Goal: Complete application form

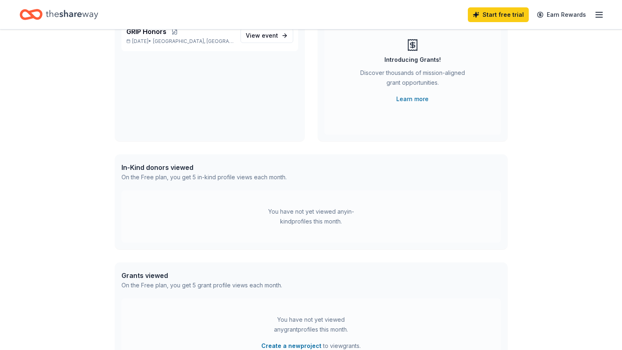
scroll to position [92, 0]
click at [161, 32] on span "GRIP Honors" at bounding box center [146, 31] width 40 height 10
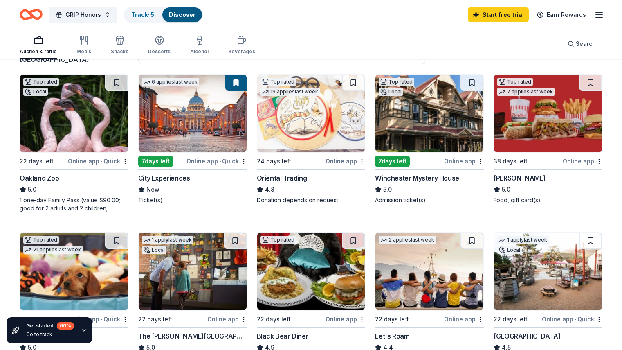
scroll to position [76, 0]
click at [179, 140] on img at bounding box center [193, 114] width 108 height 78
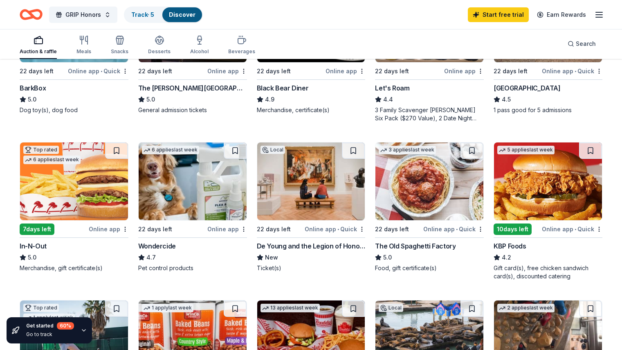
scroll to position [316, 0]
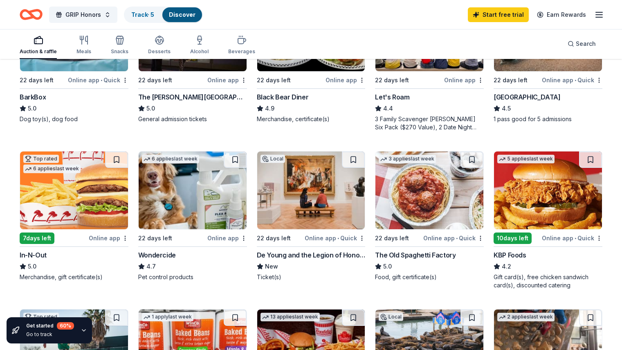
click at [304, 211] on img at bounding box center [311, 190] width 108 height 78
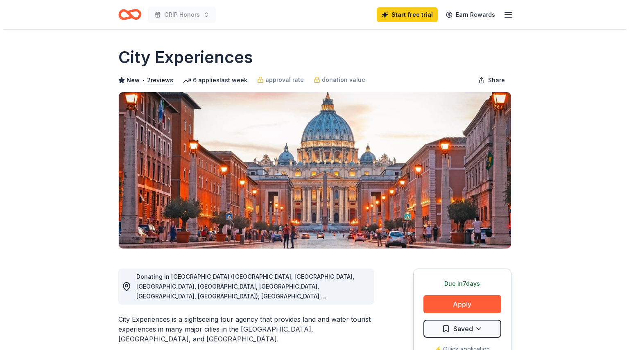
scroll to position [130, 0]
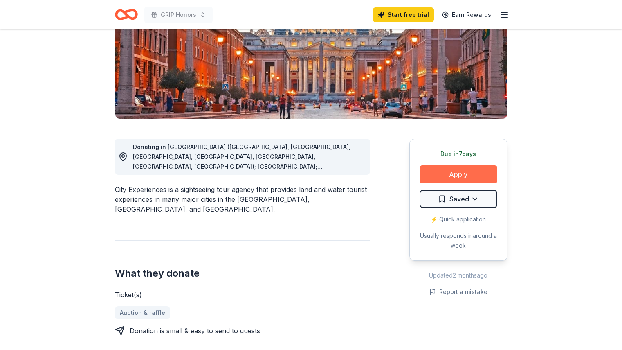
click at [446, 176] on button "Apply" at bounding box center [459, 174] width 78 height 18
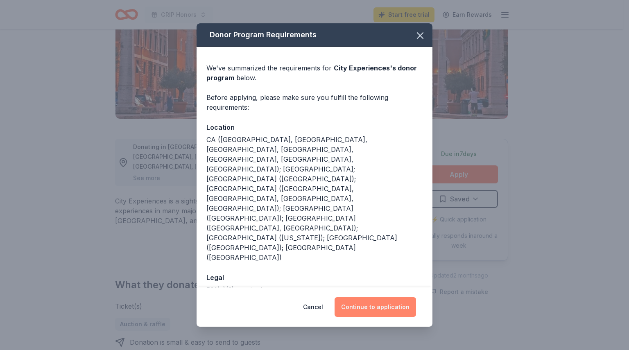
click at [377, 297] on button "Continue to application" at bounding box center [374, 307] width 81 height 20
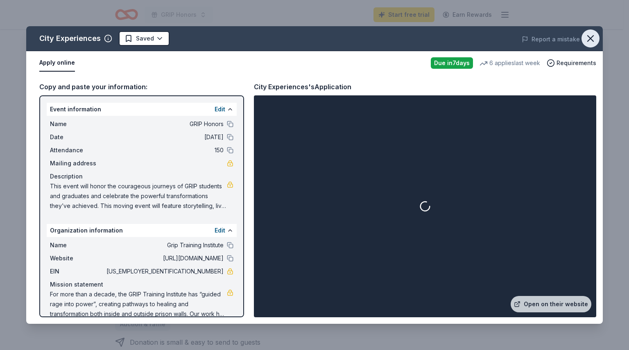
click at [590, 38] on icon "button" at bounding box center [590, 39] width 6 height 6
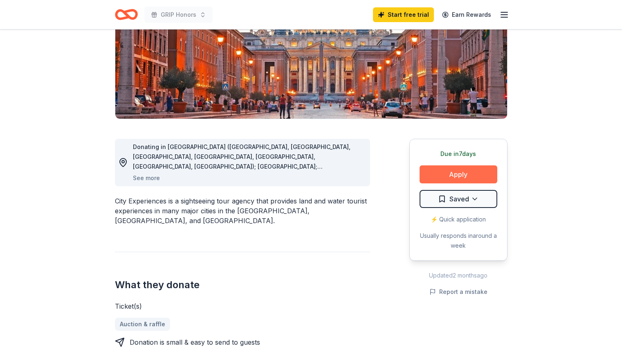
click at [467, 173] on button "Apply" at bounding box center [459, 174] width 78 height 18
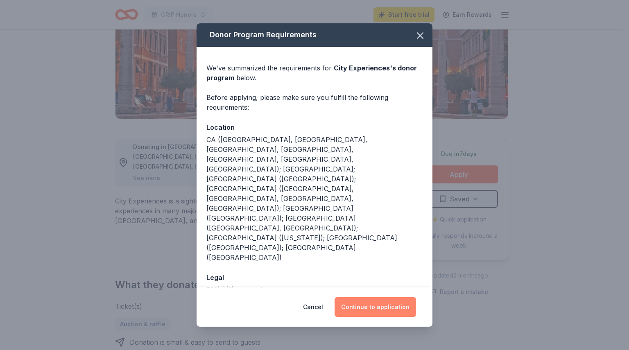
click at [372, 297] on button "Continue to application" at bounding box center [374, 307] width 81 height 20
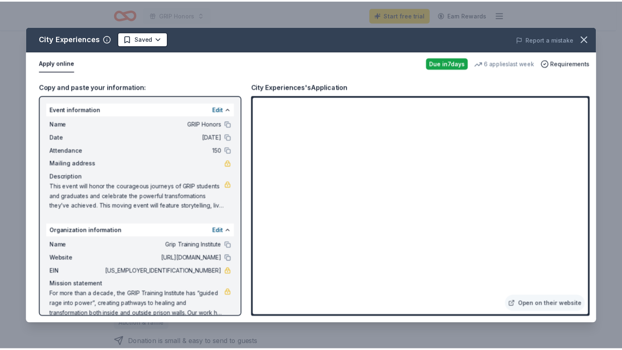
scroll to position [12, 0]
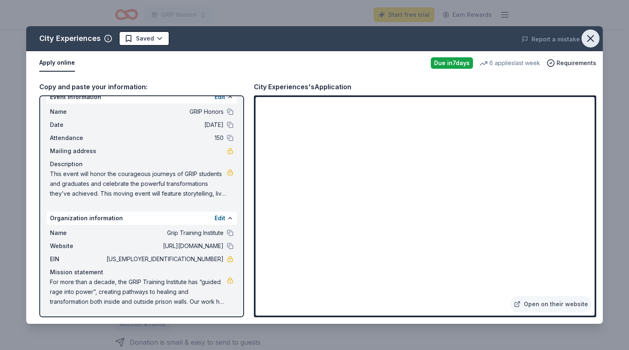
click at [592, 41] on icon "button" at bounding box center [589, 38] width 11 height 11
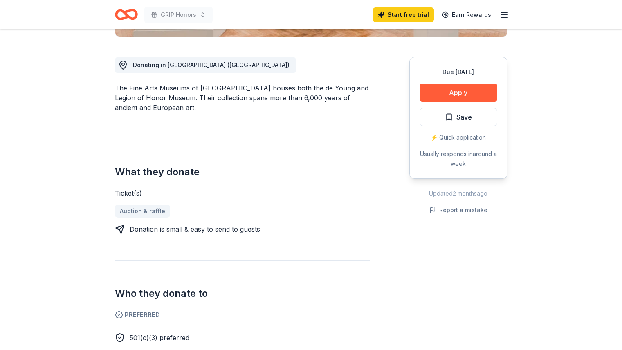
scroll to position [212, 0]
